Goal: Task Accomplishment & Management: Manage account settings

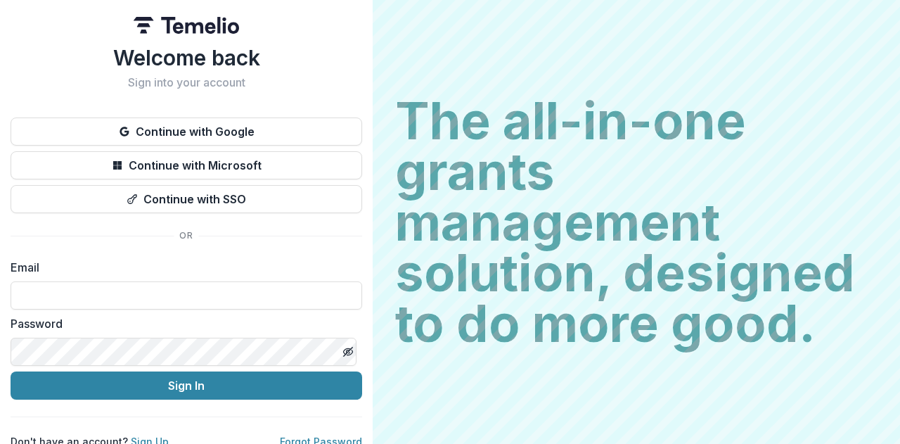
click at [94, 286] on input at bounding box center [187, 295] width 352 height 28
type input "**********"
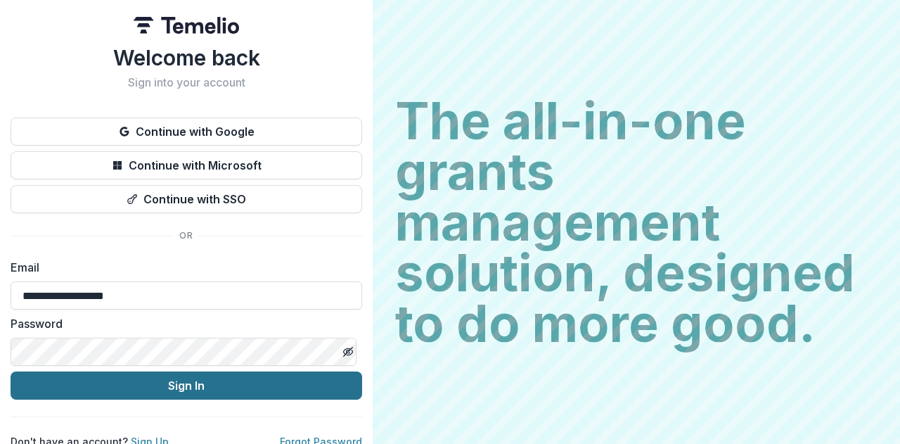
click at [198, 390] on button "Sign In" at bounding box center [187, 385] width 352 height 28
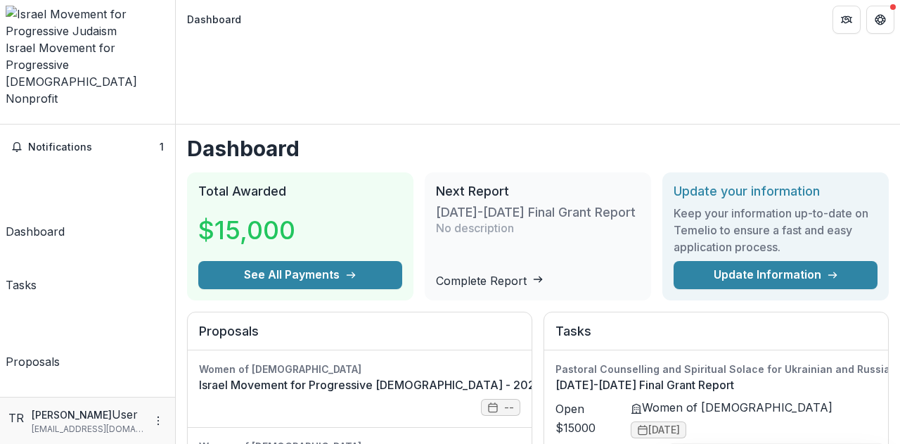
click at [60, 353] on div "Proposals" at bounding box center [33, 361] width 54 height 17
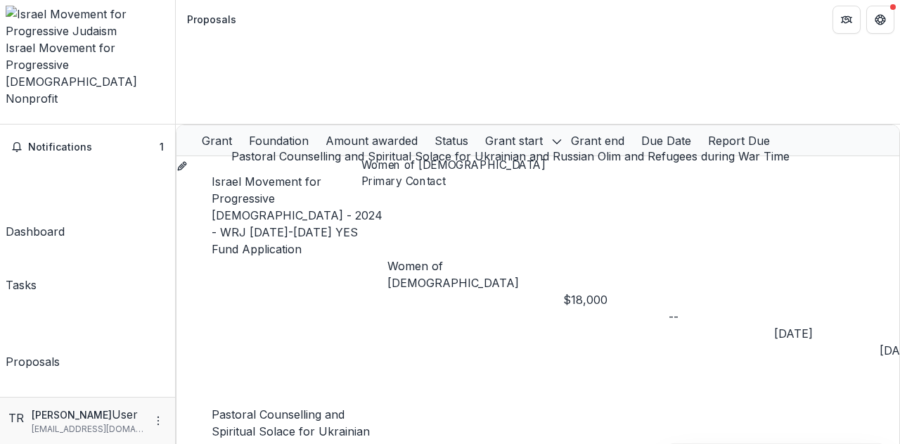
click at [338, 407] on link "Pastoral Counselling and Spiritual Solace for Ukrainian and Russian Olim and Re…" at bounding box center [296, 439] width 168 height 65
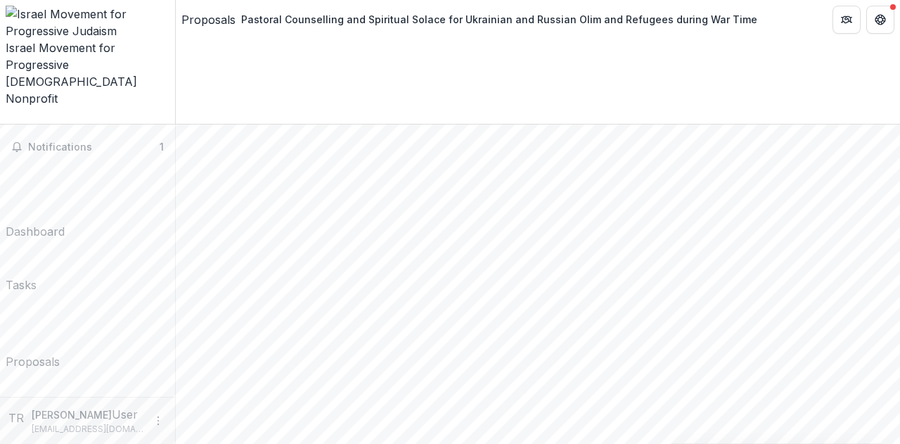
scroll to position [1548, 0]
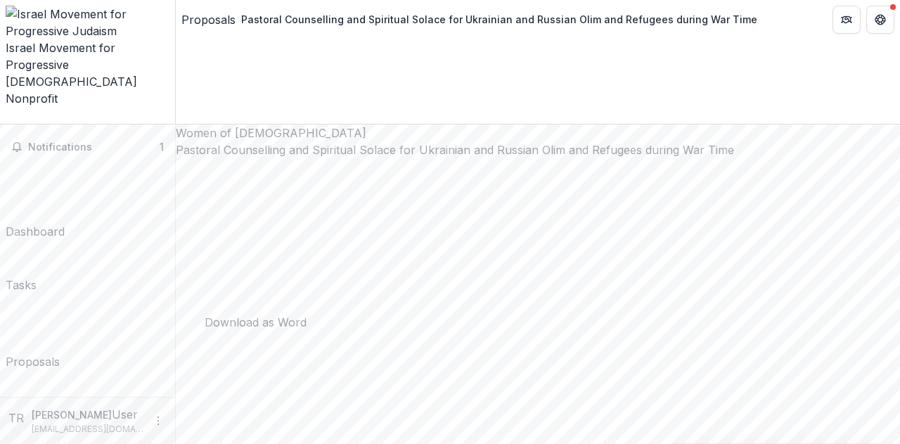
click at [65, 223] on div "Dashboard" at bounding box center [35, 231] width 59 height 17
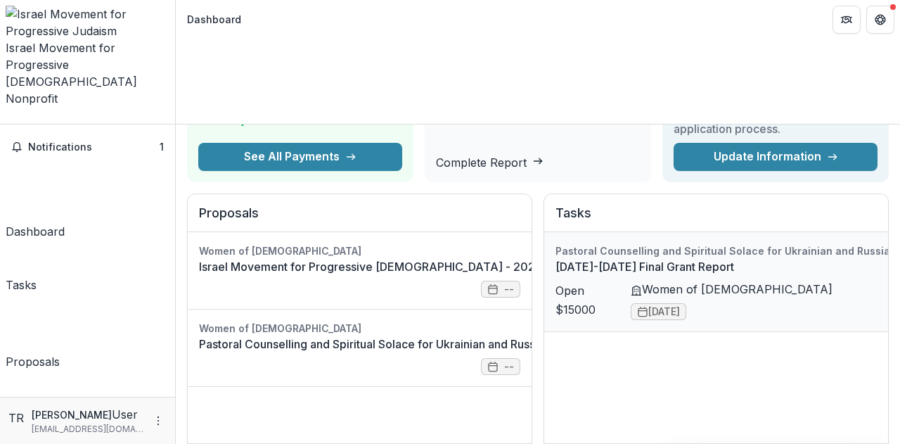
scroll to position [141, 0]
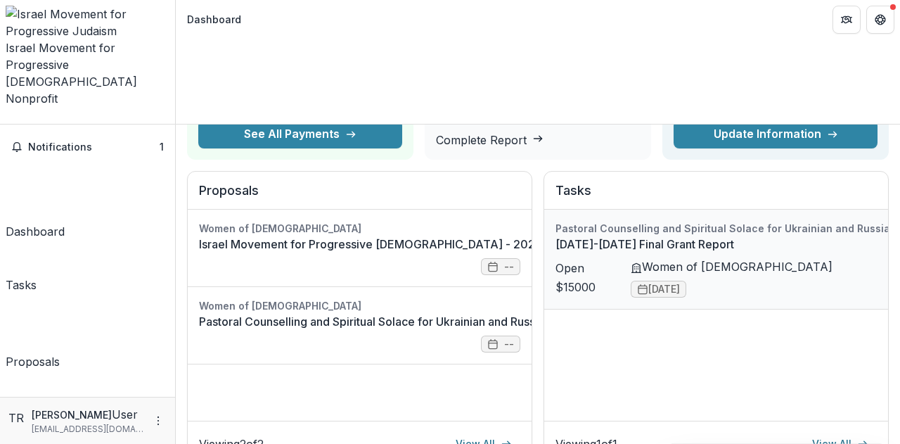
click at [575, 236] on link "[DATE]-[DATE] Final Grant Report" at bounding box center [817, 244] width 523 height 17
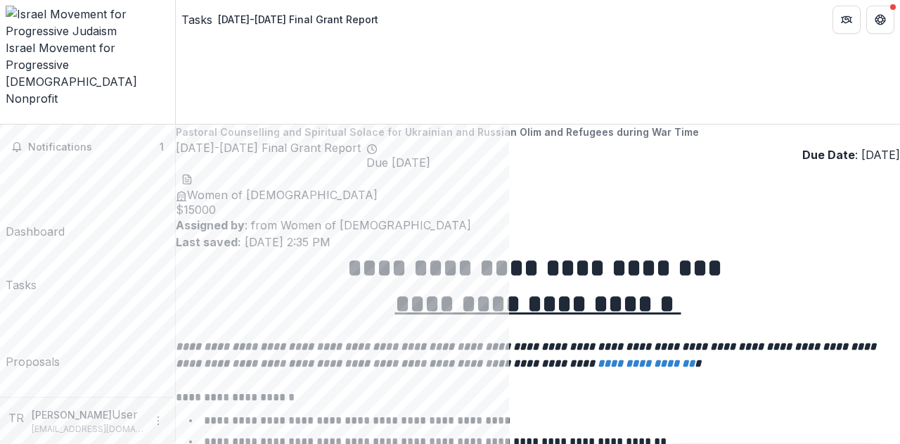
click at [66, 437] on div "Documents" at bounding box center [36, 445] width 61 height 17
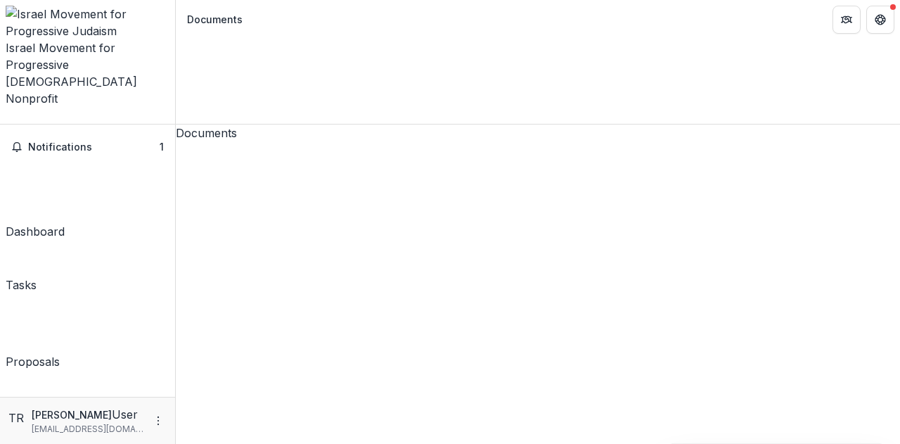
click at [80, 141] on span "Notifications" at bounding box center [94, 147] width 132 height 12
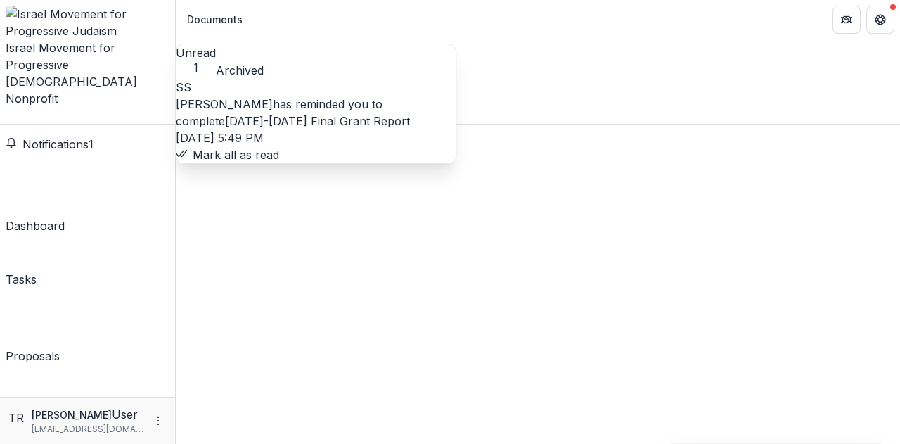
click at [89, 137] on span "Notifications" at bounding box center [56, 144] width 66 height 14
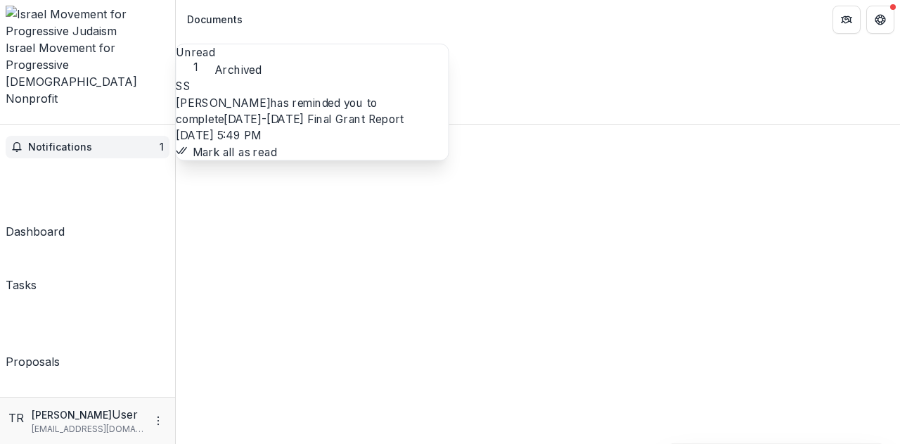
click at [122, 141] on span "Notifications" at bounding box center [94, 147] width 132 height 12
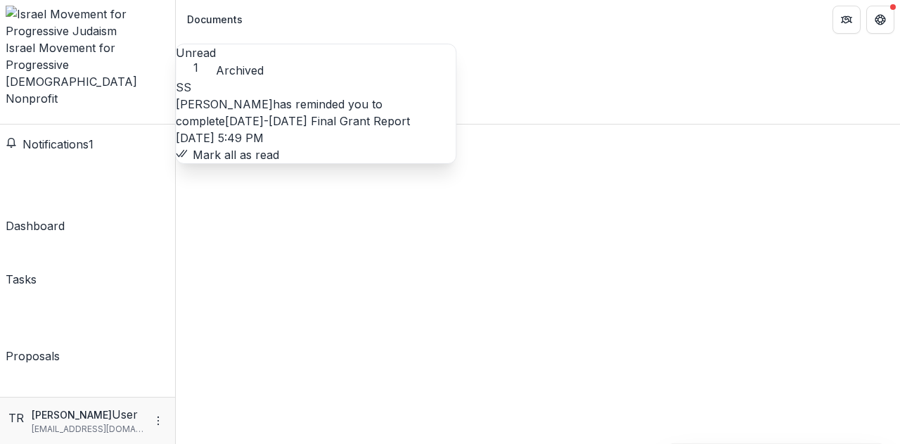
click at [376, 114] on link "[DATE]-[DATE] Final Grant Report" at bounding box center [317, 121] width 185 height 14
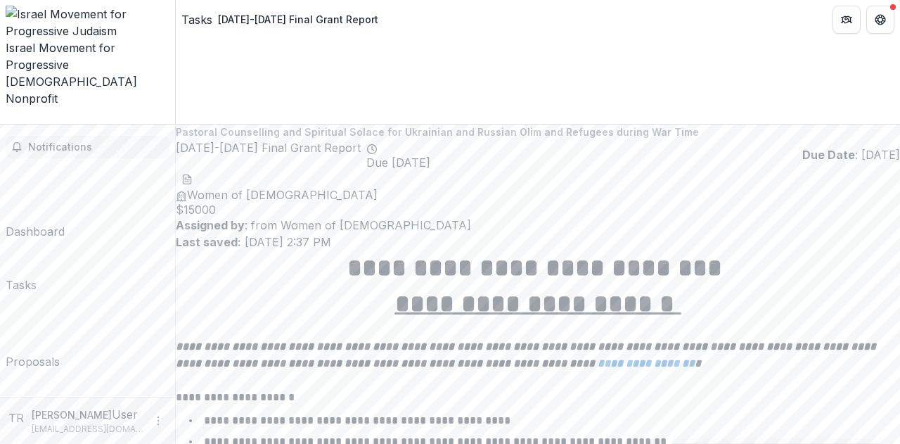
click at [93, 141] on span "Notifications" at bounding box center [96, 147] width 136 height 12
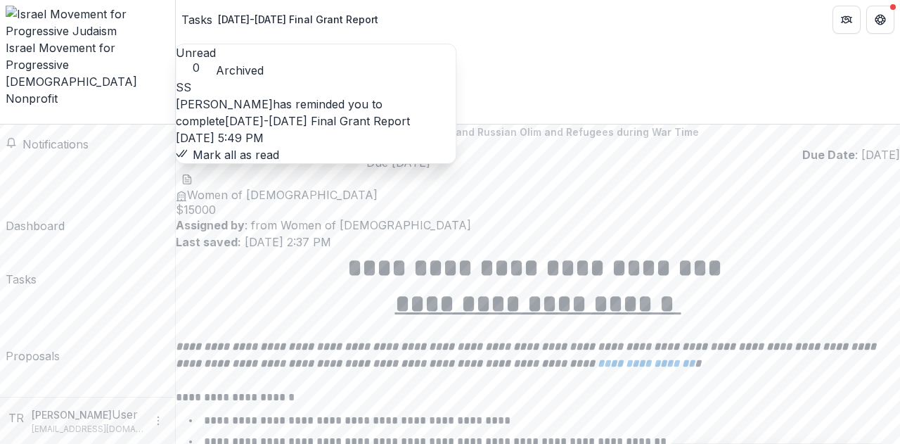
click at [84, 137] on span "Notifications" at bounding box center [56, 144] width 66 height 14
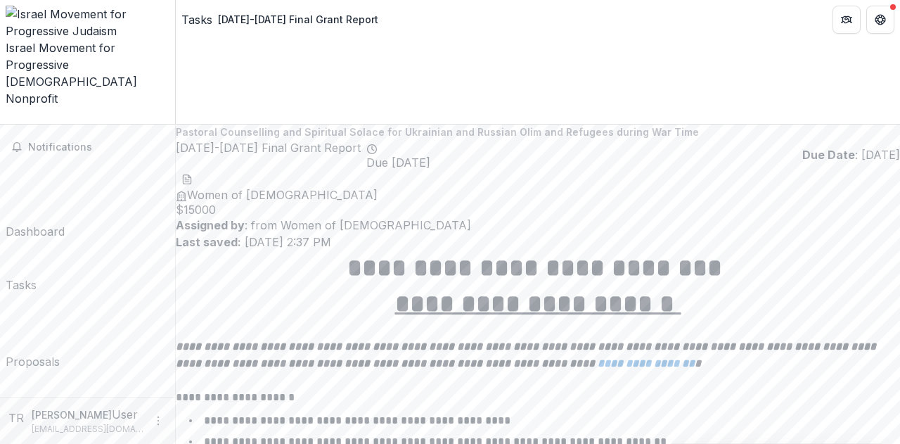
click at [80, 39] on div "Israel Movement for Progressive [DEMOGRAPHIC_DATA]" at bounding box center [88, 64] width 164 height 51
click at [63, 164] on link "Dashboard" at bounding box center [35, 202] width 59 height 76
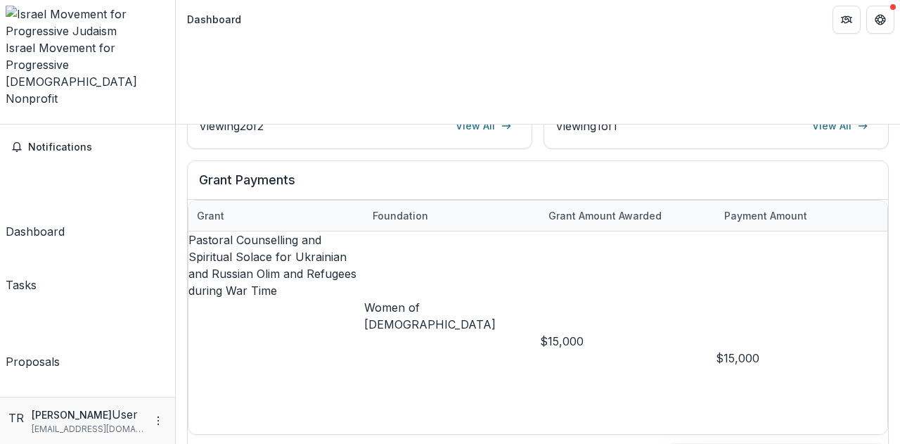
scroll to position [460, 0]
click at [46, 223] on div "Dashboard" at bounding box center [35, 231] width 59 height 17
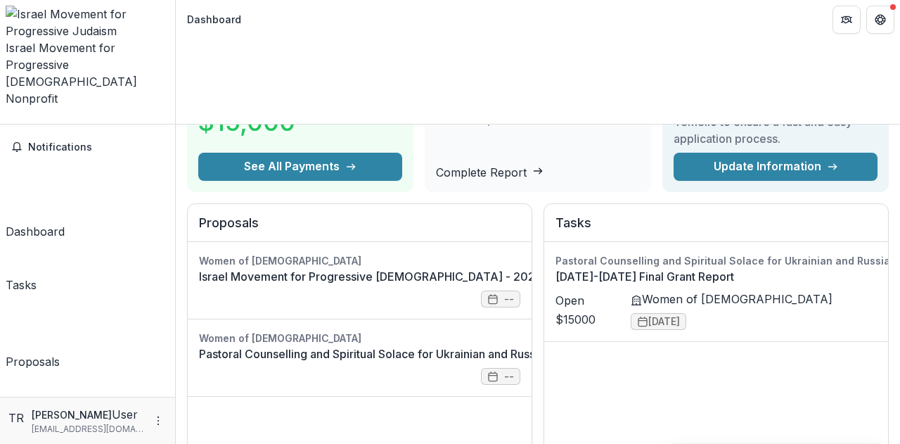
scroll to position [0, 0]
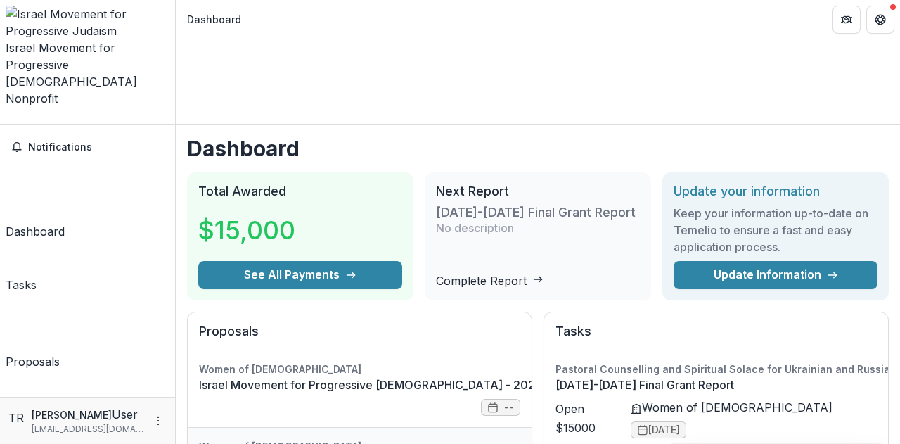
click at [268, 376] on link "Israel Movement for Progressive [DEMOGRAPHIC_DATA] - 2024 - WRJ [DATE]-[DATE] Y…" at bounding box center [488, 384] width 578 height 17
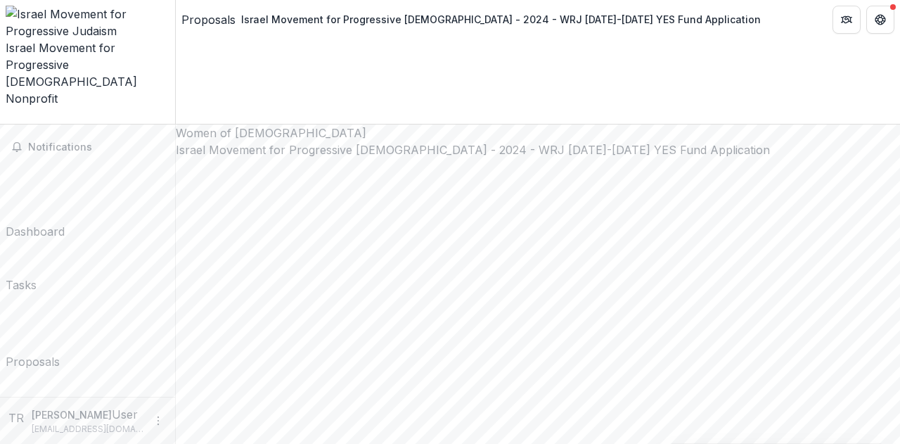
click at [6, 120] on icon "Open entity switcher" at bounding box center [6, 120] width 0 height 0
click at [93, 56] on link "Team Settings" at bounding box center [122, 50] width 108 height 23
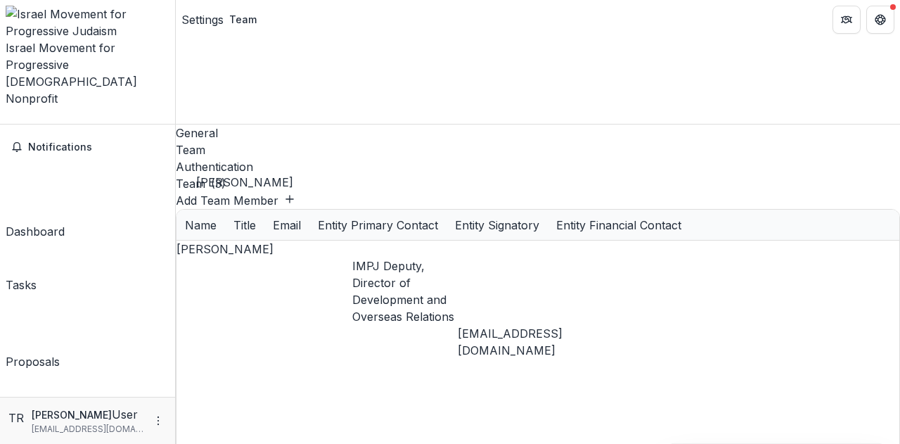
click at [288, 241] on div "[PERSON_NAME]" at bounding box center [265, 249] width 176 height 17
click at [578, 325] on div "[EMAIL_ADDRESS][DOMAIN_NAME]" at bounding box center [546, 342] width 176 height 34
click at [805, 359] on icon at bounding box center [845, 429] width 141 height 141
click at [53, 223] on div "Dashboard" at bounding box center [35, 231] width 59 height 17
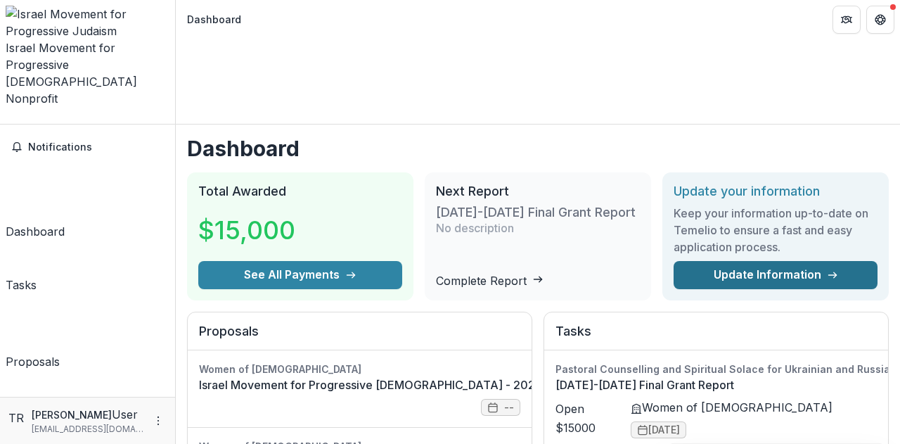
click at [760, 261] on link "Update Information" at bounding box center [776, 275] width 204 height 28
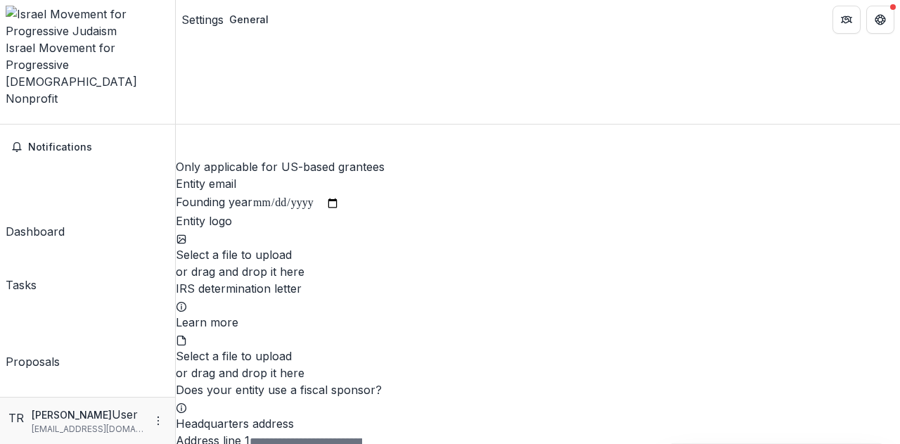
scroll to position [2030, 0]
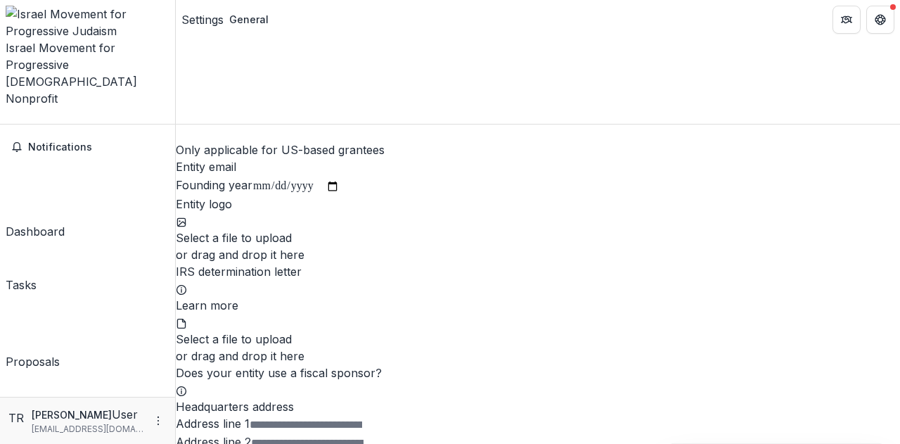
click at [207, 22] on div "Settings" at bounding box center [203, 19] width 42 height 17
click at [6, 120] on icon "Open entity switcher" at bounding box center [6, 120] width 0 height 0
click at [68, 78] on link "Settings" at bounding box center [122, 74] width 108 height 23
click at [89, 141] on span "Notifications" at bounding box center [96, 147] width 136 height 12
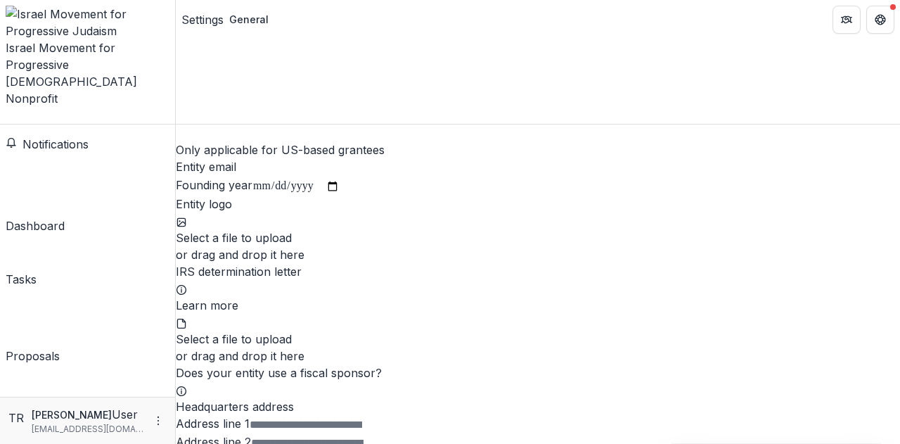
click at [65, 217] on div "Dashboard" at bounding box center [35, 225] width 59 height 17
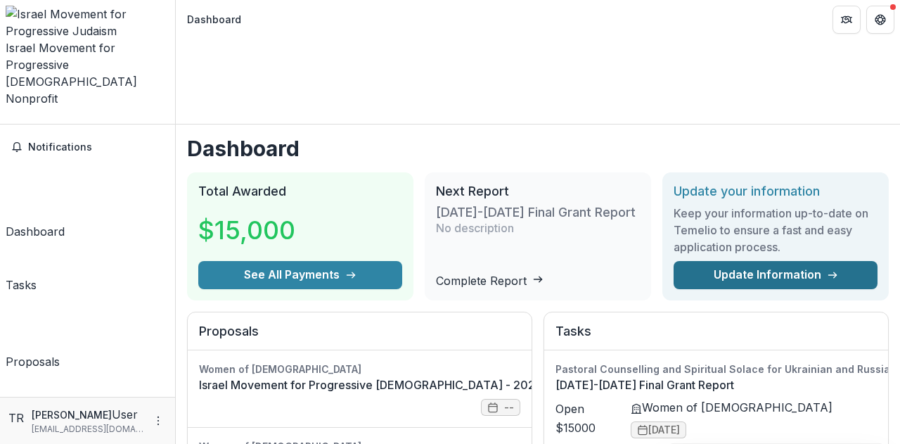
click at [753, 261] on link "Update Information" at bounding box center [776, 275] width 204 height 28
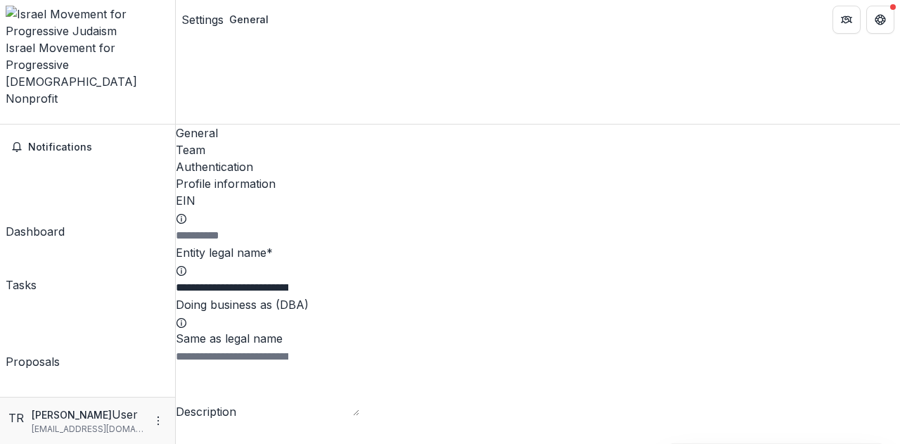
click at [268, 141] on div "Team" at bounding box center [538, 149] width 725 height 17
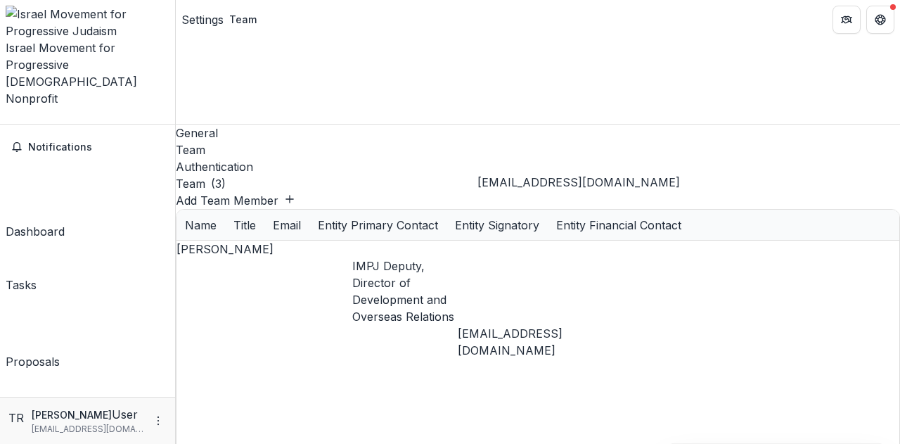
click at [546, 325] on div "[EMAIL_ADDRESS][DOMAIN_NAME]" at bounding box center [546, 342] width 176 height 34
click at [295, 192] on button "Add Team Member" at bounding box center [236, 200] width 120 height 17
type input "**********"
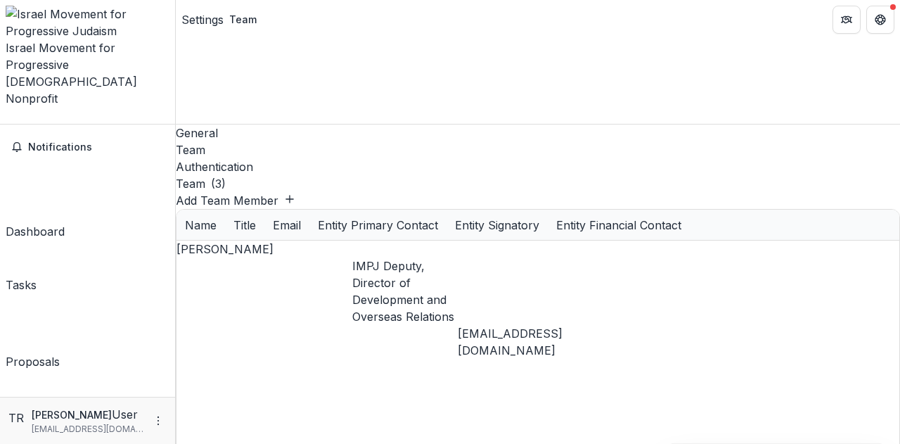
paste input "**********"
type input "**********"
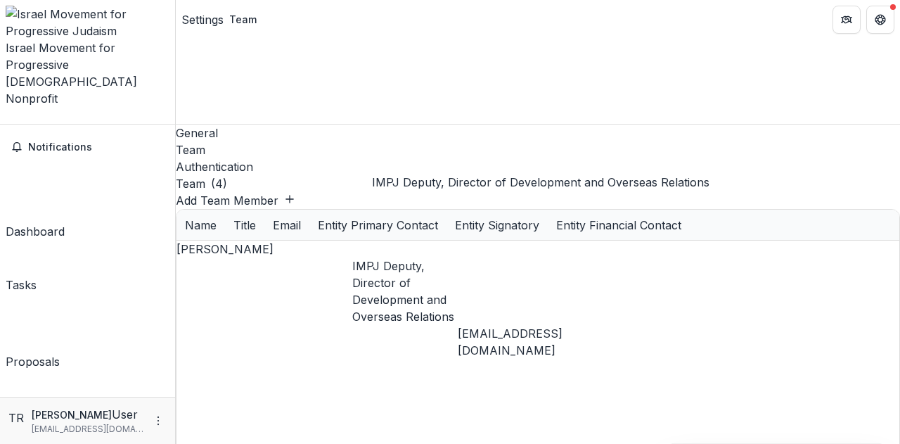
click at [453, 257] on div "IMPJ Deputy, Director of Development and Overseas Relations" at bounding box center [405, 291] width 106 height 68
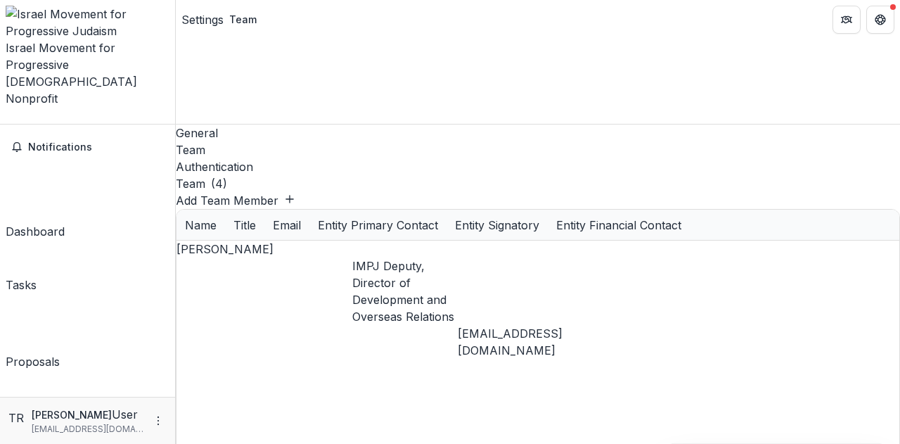
click at [453, 257] on div "IMPJ Deputy, Director of Development and Overseas Relations" at bounding box center [405, 291] width 106 height 68
click at [219, 241] on div "[PERSON_NAME]" at bounding box center [265, 249] width 176 height 17
click at [216, 241] on div "[PERSON_NAME]" at bounding box center [265, 249] width 176 height 17
click at [210, 241] on div "[PERSON_NAME]" at bounding box center [265, 249] width 176 height 17
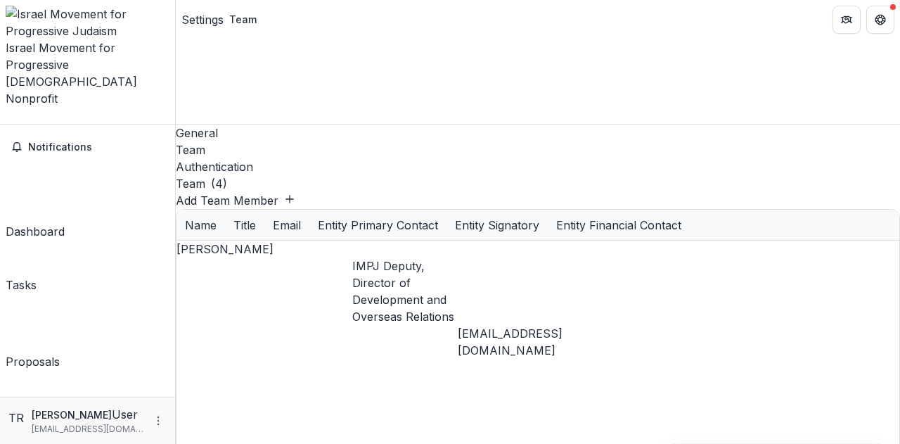
click at [307, 158] on div "Authentication" at bounding box center [538, 166] width 725 height 17
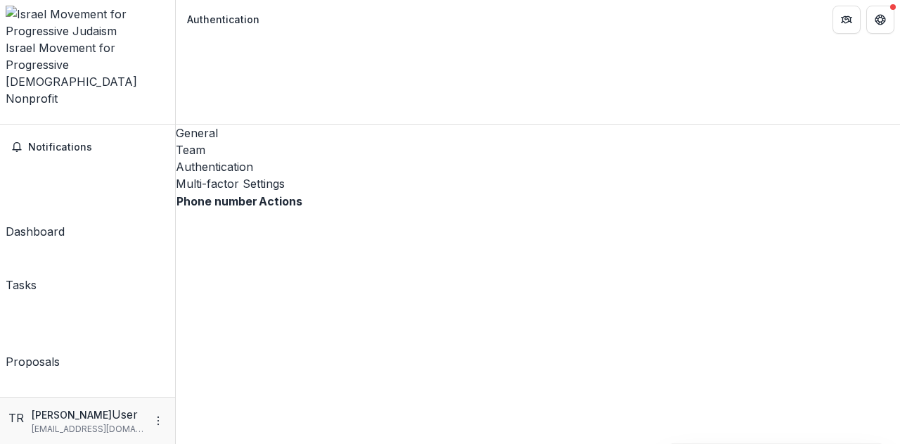
click at [269, 141] on div "Team" at bounding box center [538, 149] width 725 height 17
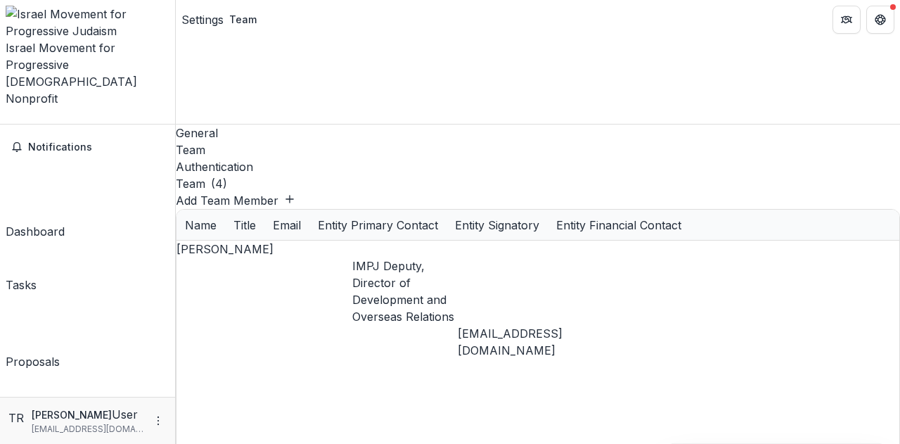
click at [209, 125] on div "General" at bounding box center [538, 133] width 725 height 17
